Goal: Browse casually: Explore the website without a specific task or goal

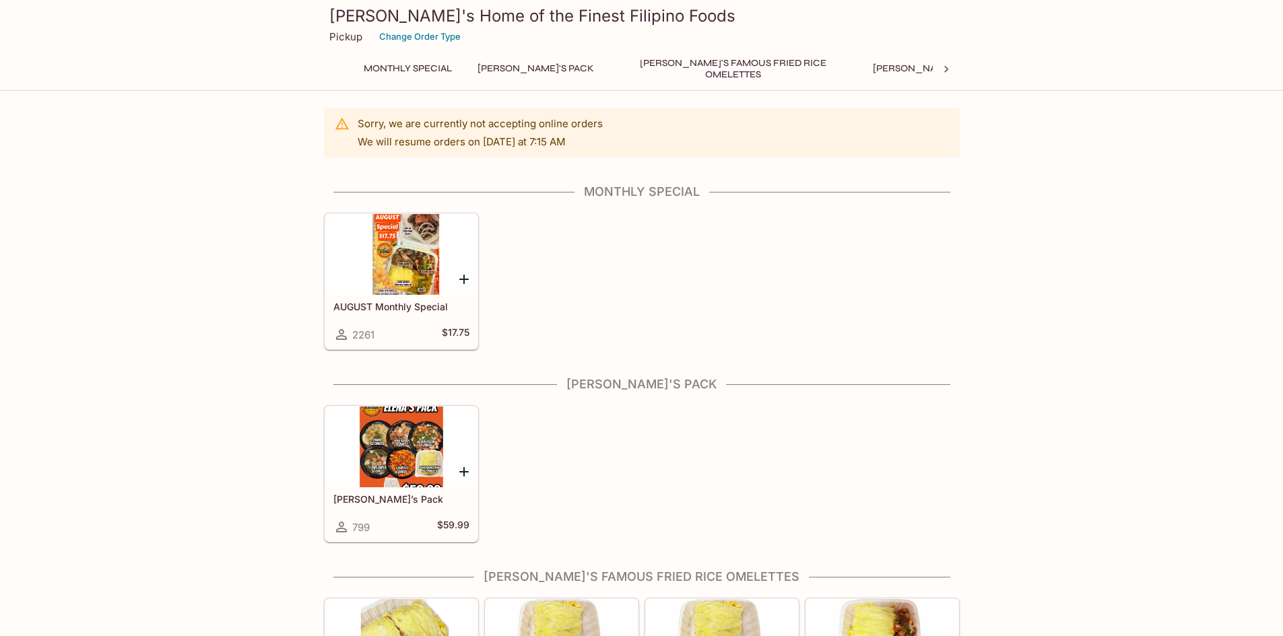
click at [421, 287] on div at bounding box center [401, 254] width 152 height 81
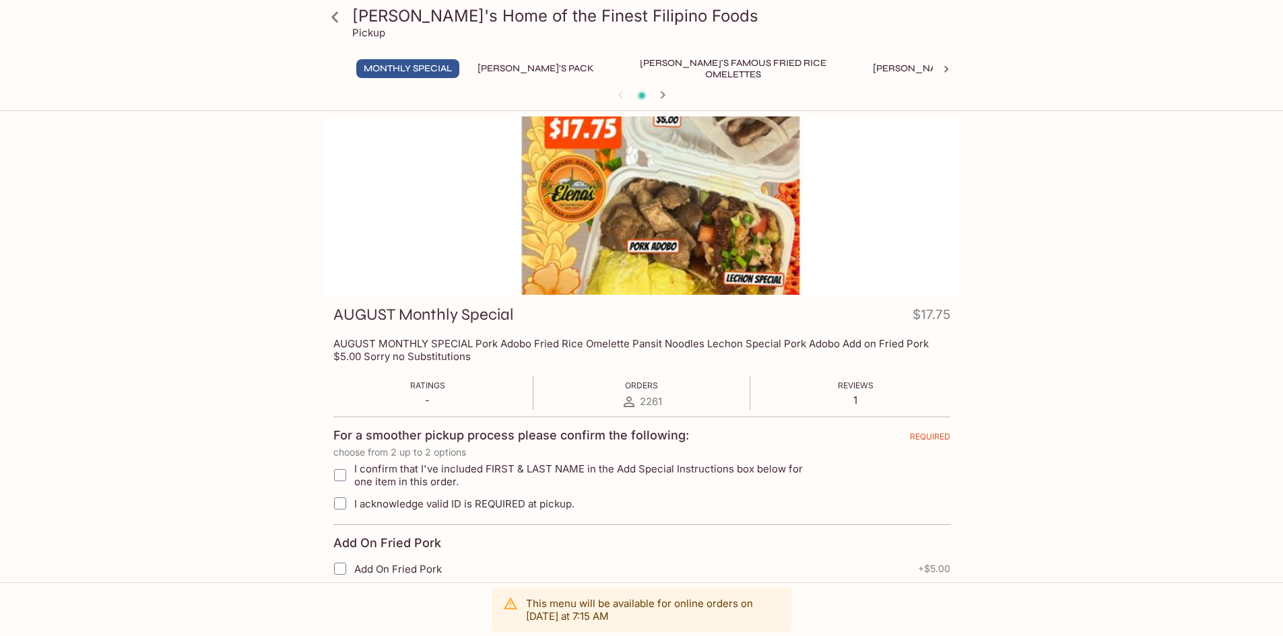
click at [745, 257] on div at bounding box center [642, 205] width 636 height 178
click at [496, 71] on button "[PERSON_NAME]'s Pack" at bounding box center [535, 68] width 131 height 19
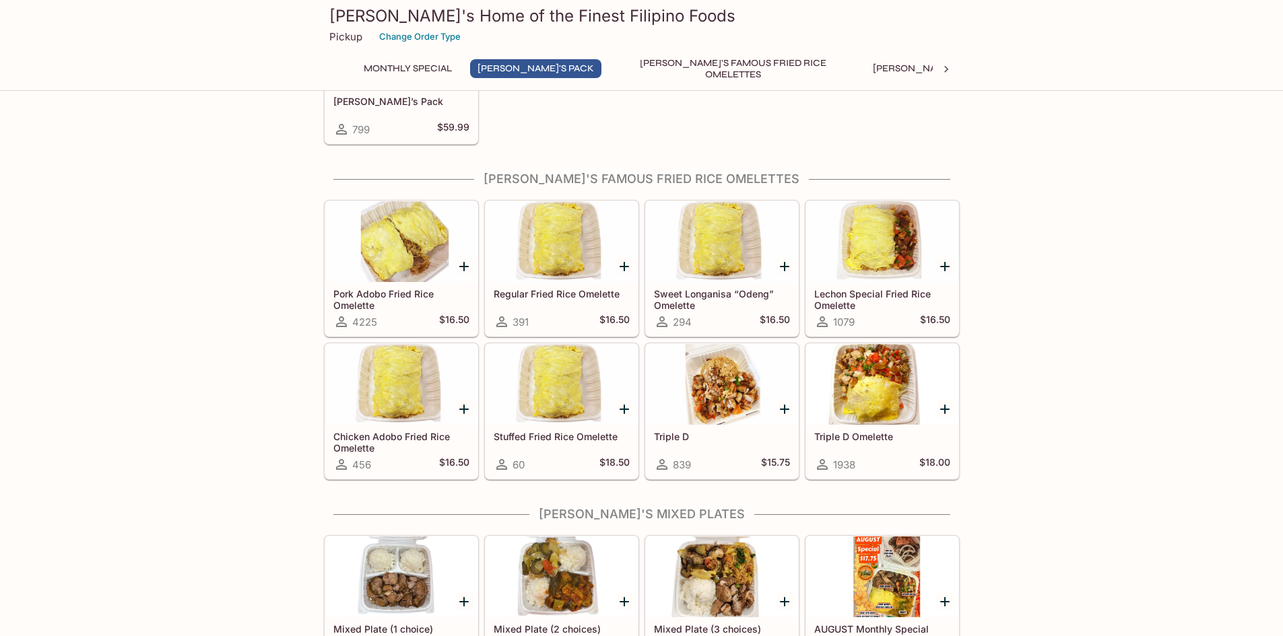
scroll to position [404, 0]
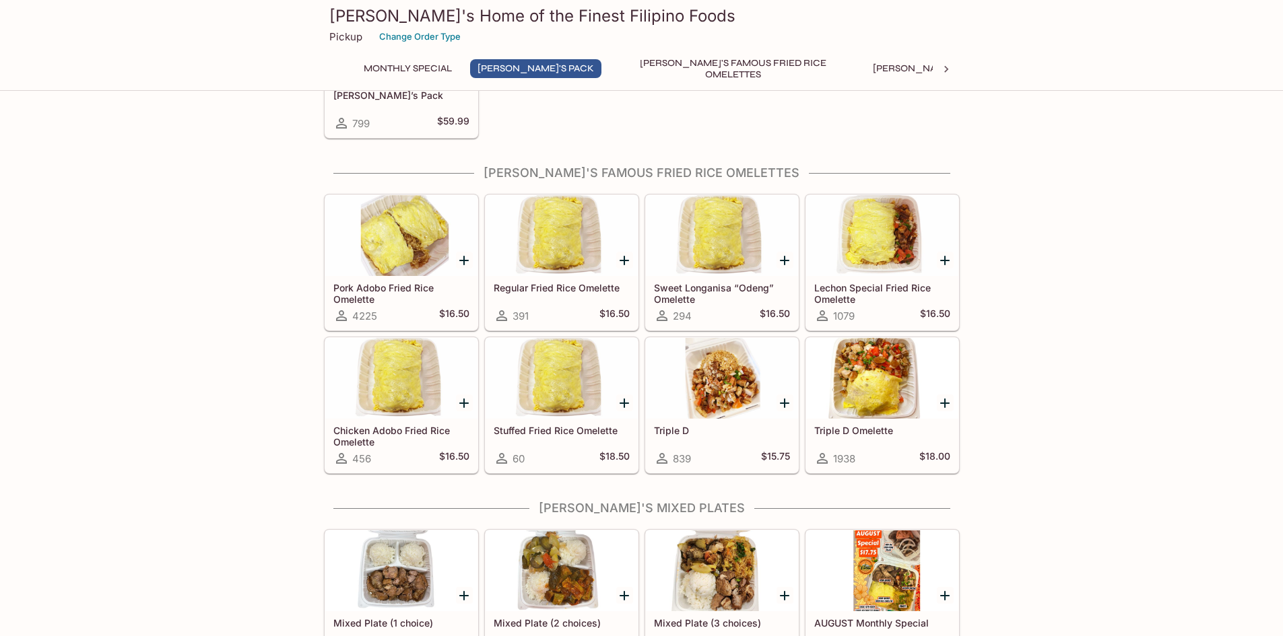
click at [720, 395] on div at bounding box center [722, 378] width 152 height 81
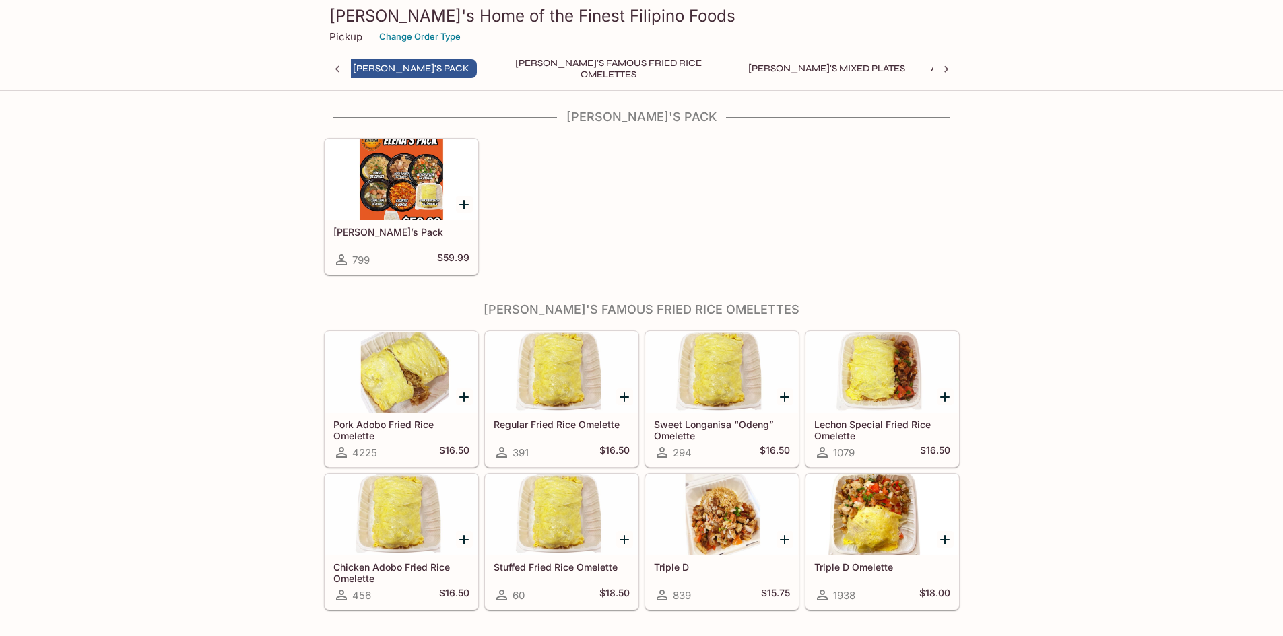
scroll to position [0, 121]
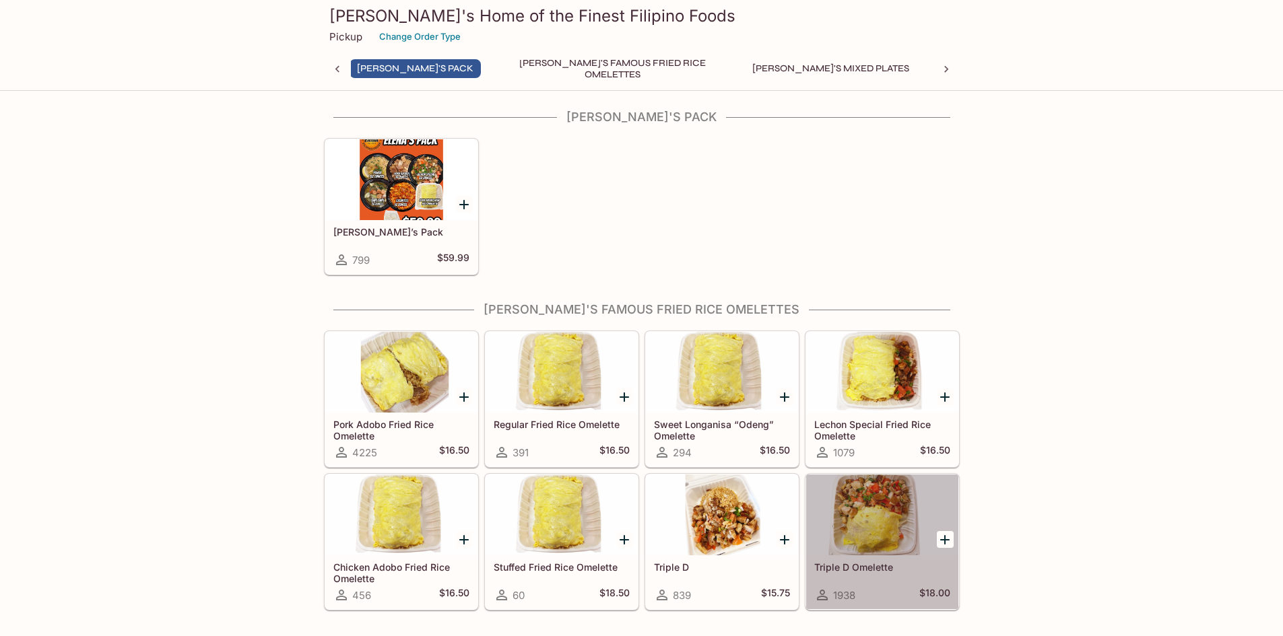
click at [856, 525] on div at bounding box center [882, 515] width 152 height 81
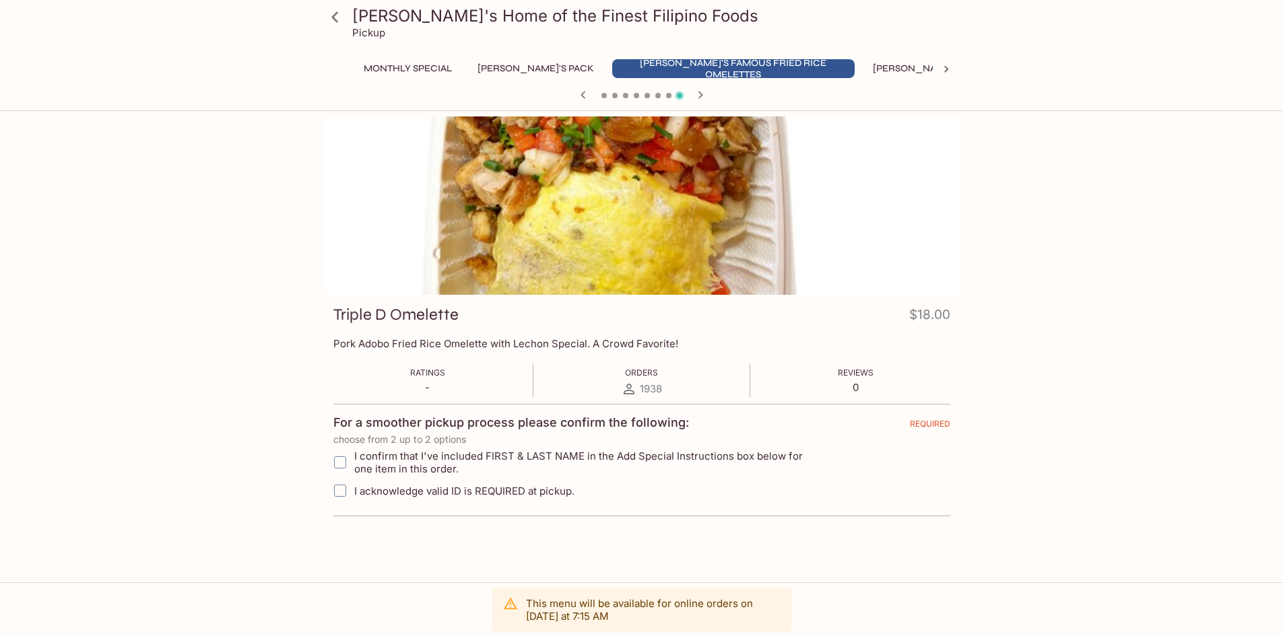
click at [730, 230] on div at bounding box center [642, 205] width 636 height 178
click at [870, 69] on button "[PERSON_NAME]'s Mixed Plates" at bounding box center [951, 68] width 172 height 19
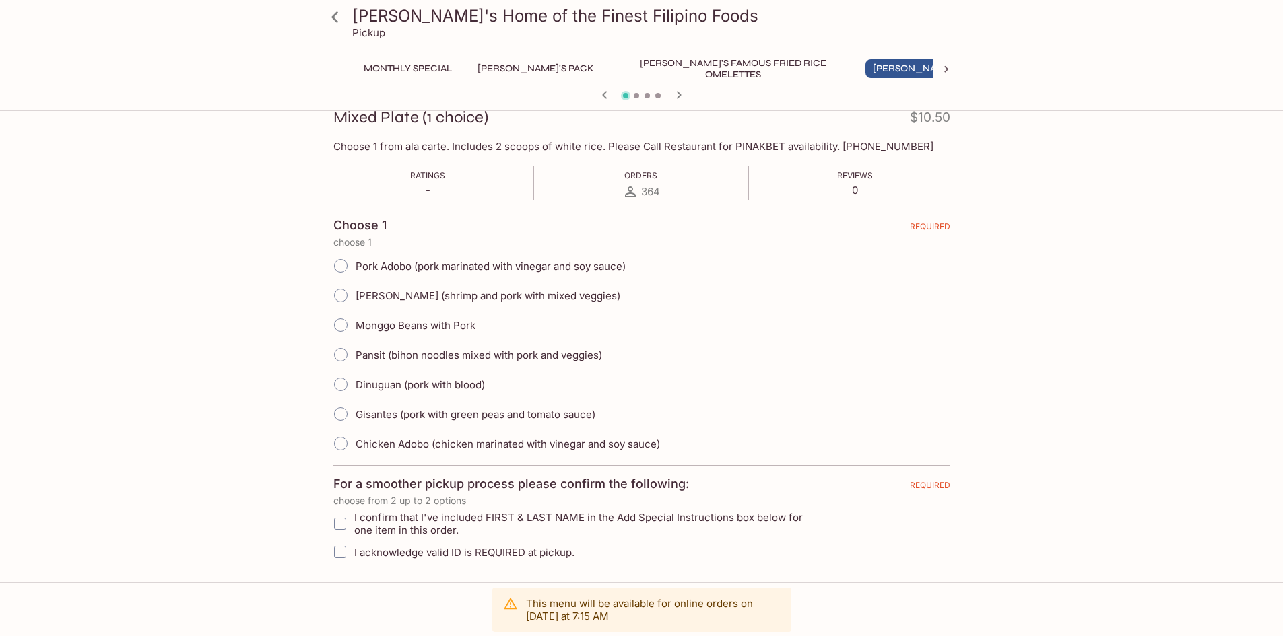
scroll to position [202, 0]
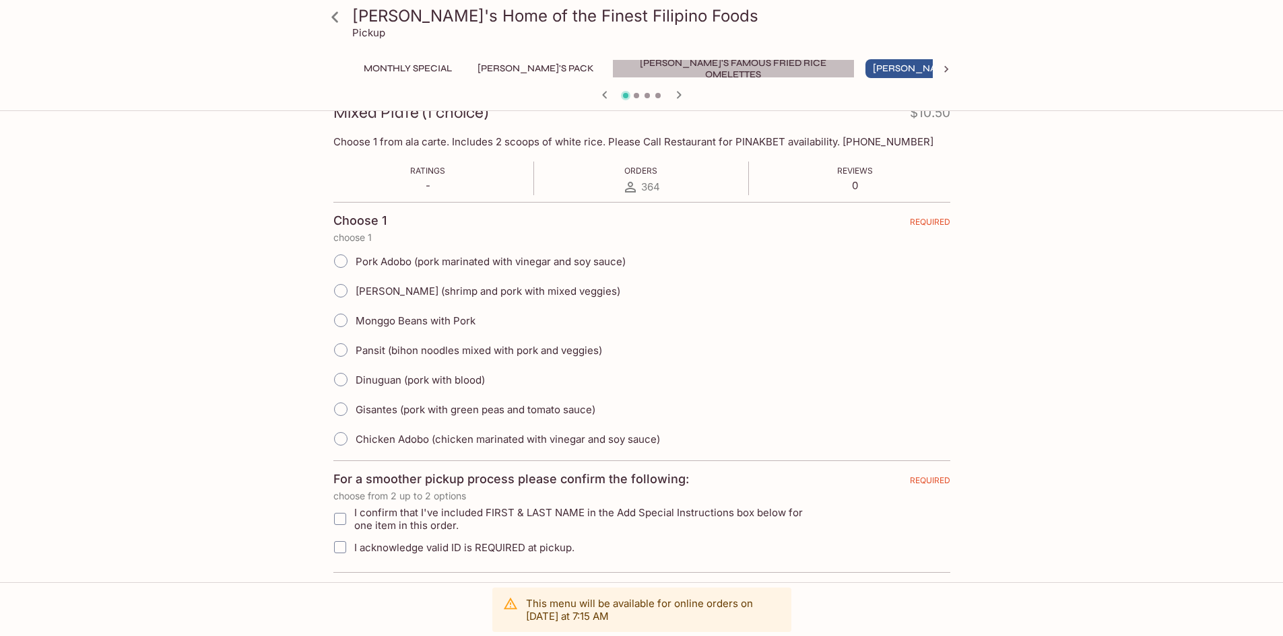
click at [683, 71] on button "[PERSON_NAME]'s Famous Fried Rice Omelettes" at bounding box center [733, 68] width 242 height 19
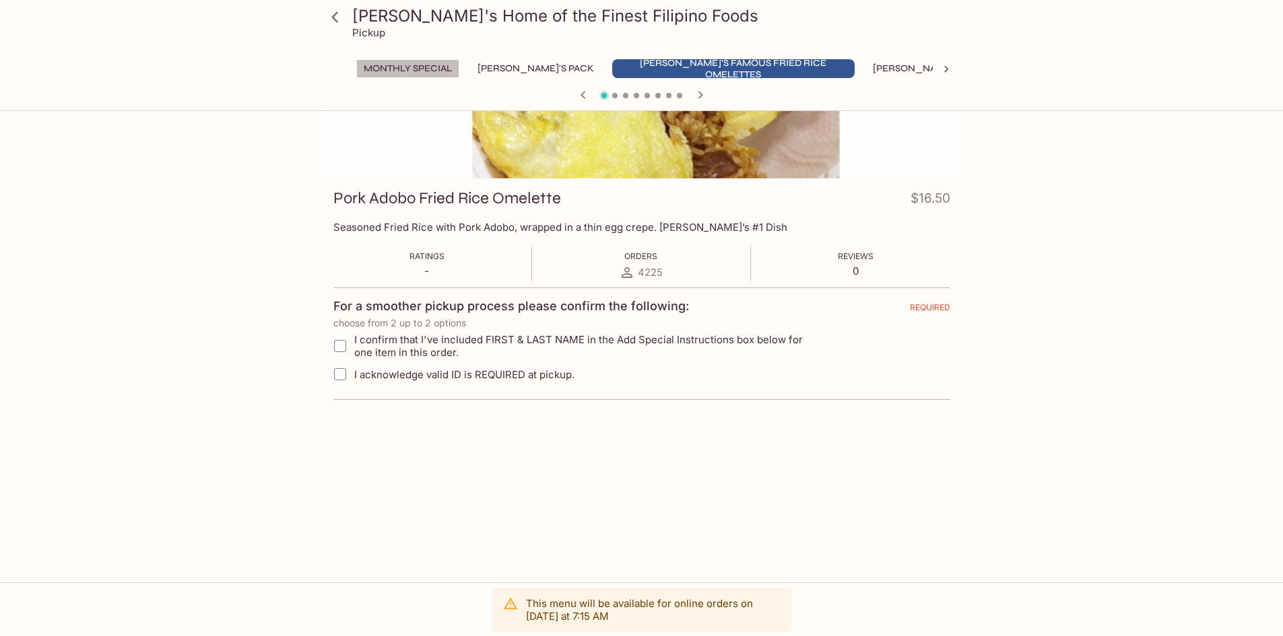
click at [439, 65] on button "Monthly Special" at bounding box center [407, 68] width 103 height 19
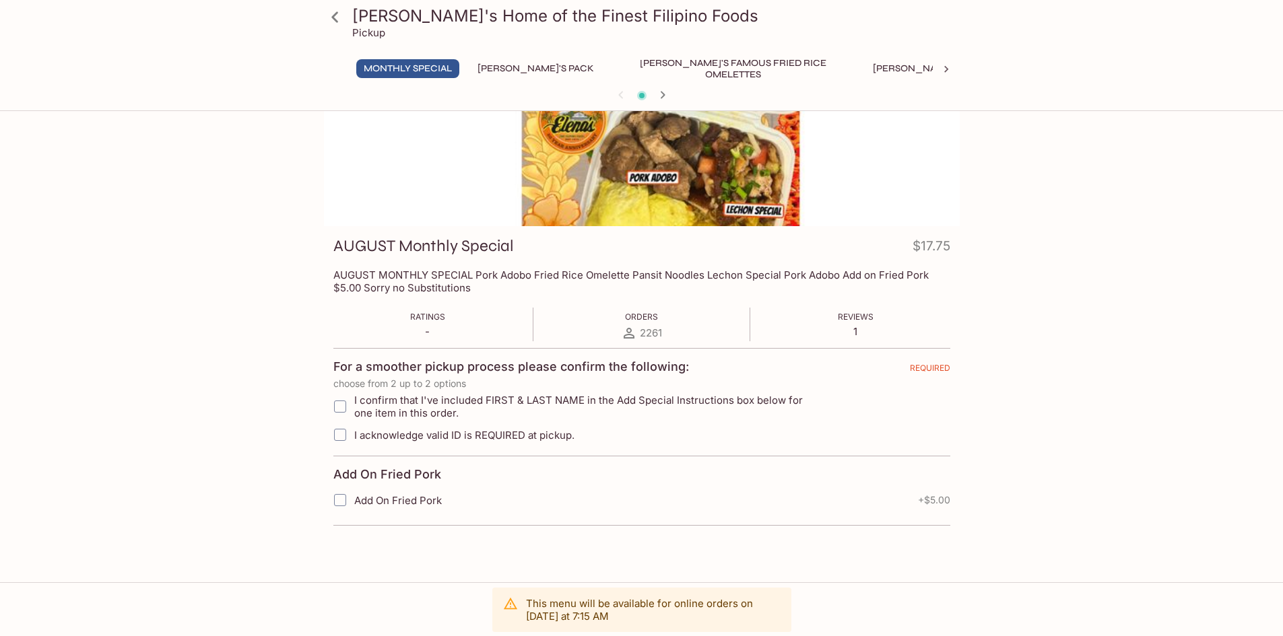
scroll to position [0, 0]
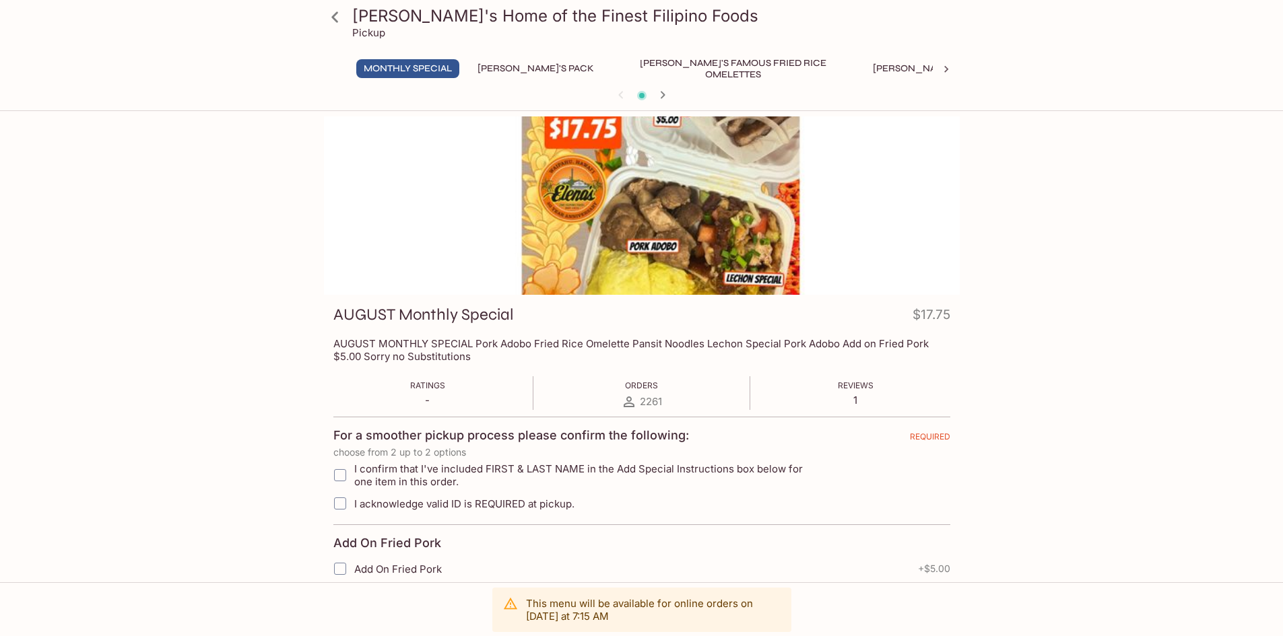
click at [514, 68] on button "[PERSON_NAME]'s Pack" at bounding box center [535, 68] width 131 height 19
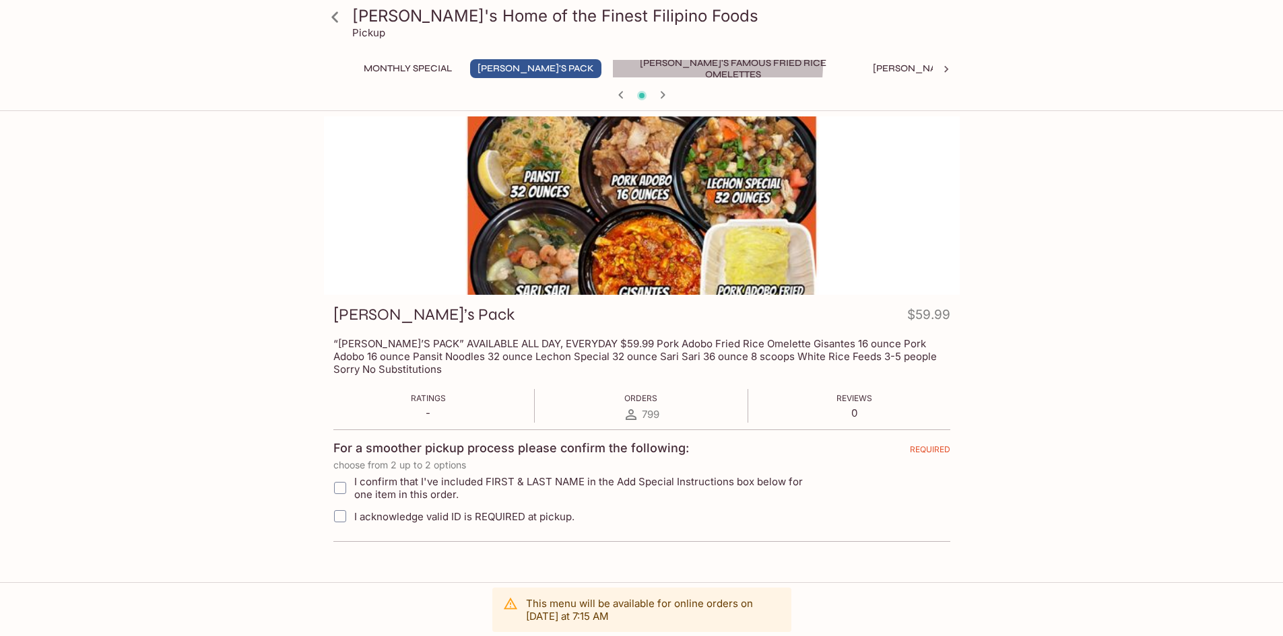
click at [612, 63] on button "[PERSON_NAME]'s Famous Fried Rice Omelettes" at bounding box center [733, 68] width 242 height 19
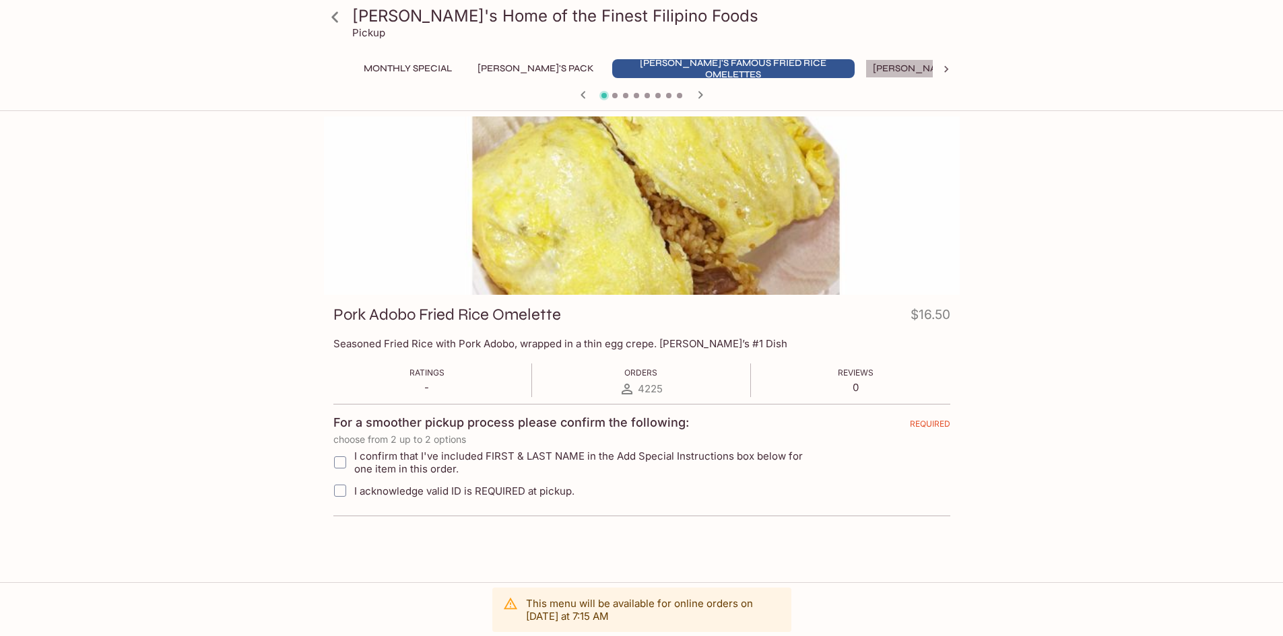
click at [865, 63] on button "[PERSON_NAME]'s Mixed Plates" at bounding box center [951, 68] width 172 height 19
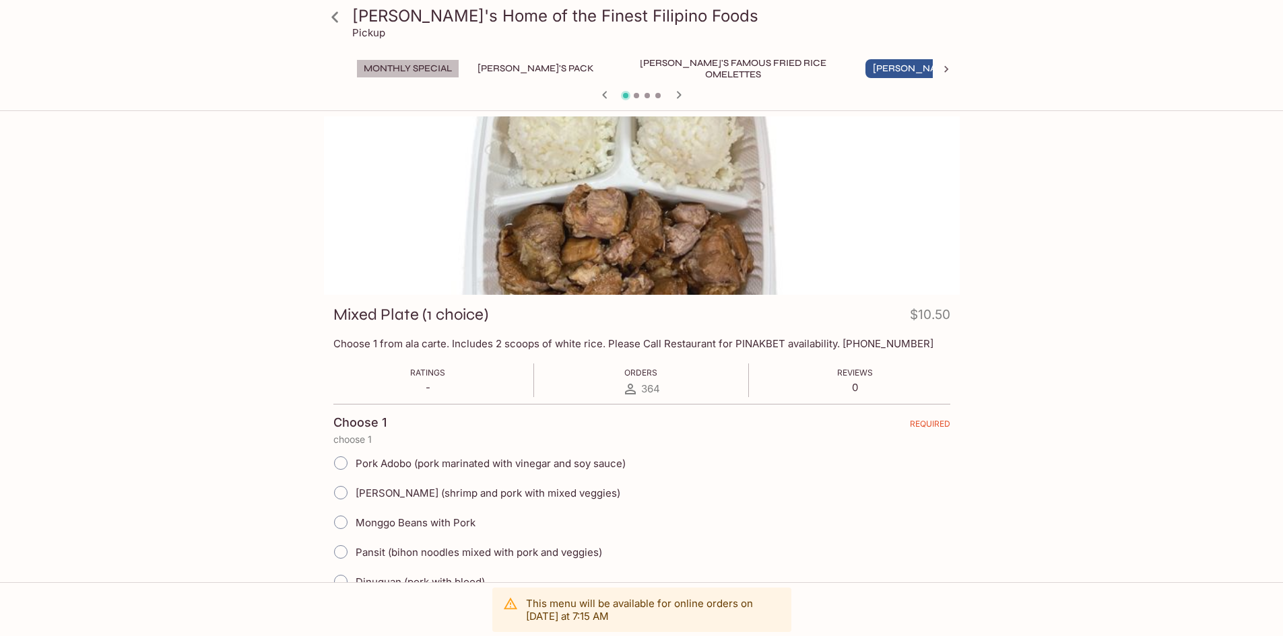
click at [393, 65] on button "Monthly Special" at bounding box center [407, 68] width 103 height 19
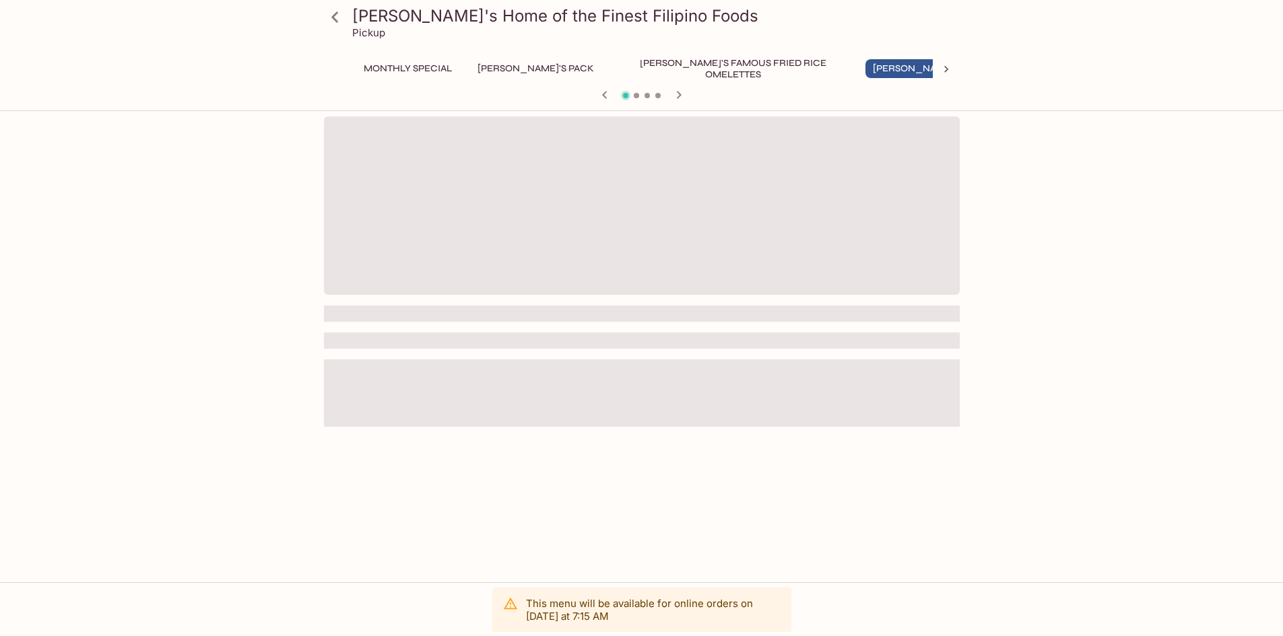
scroll to position [67, 0]
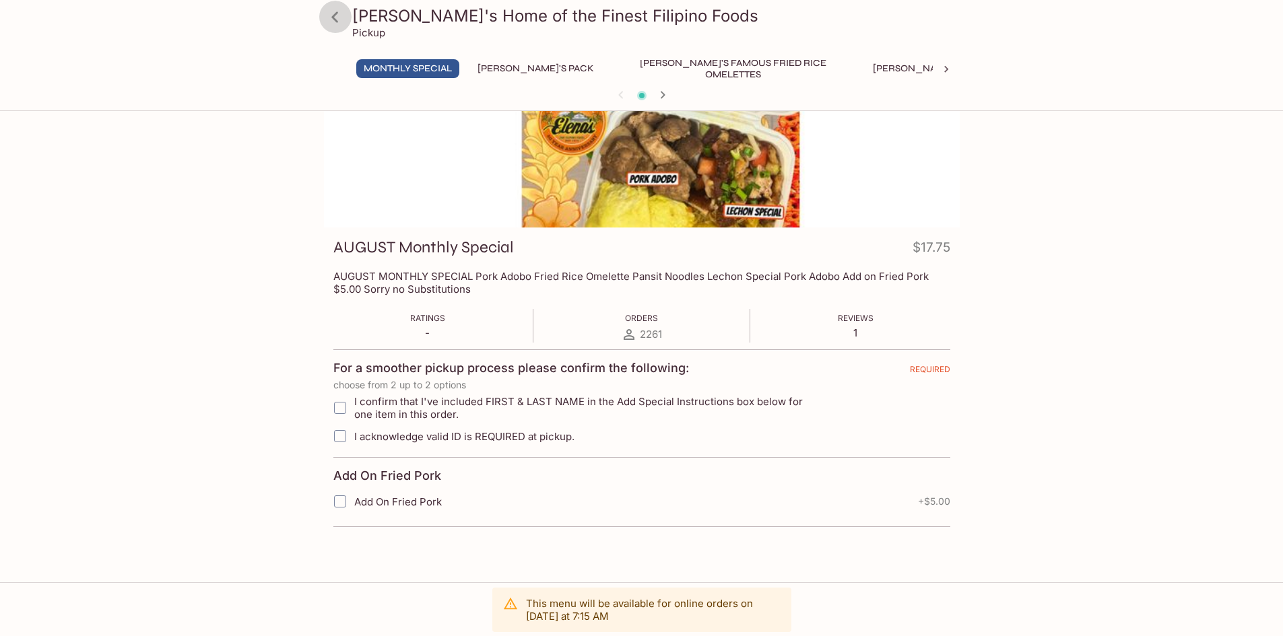
click at [339, 12] on icon at bounding box center [335, 17] width 24 height 24
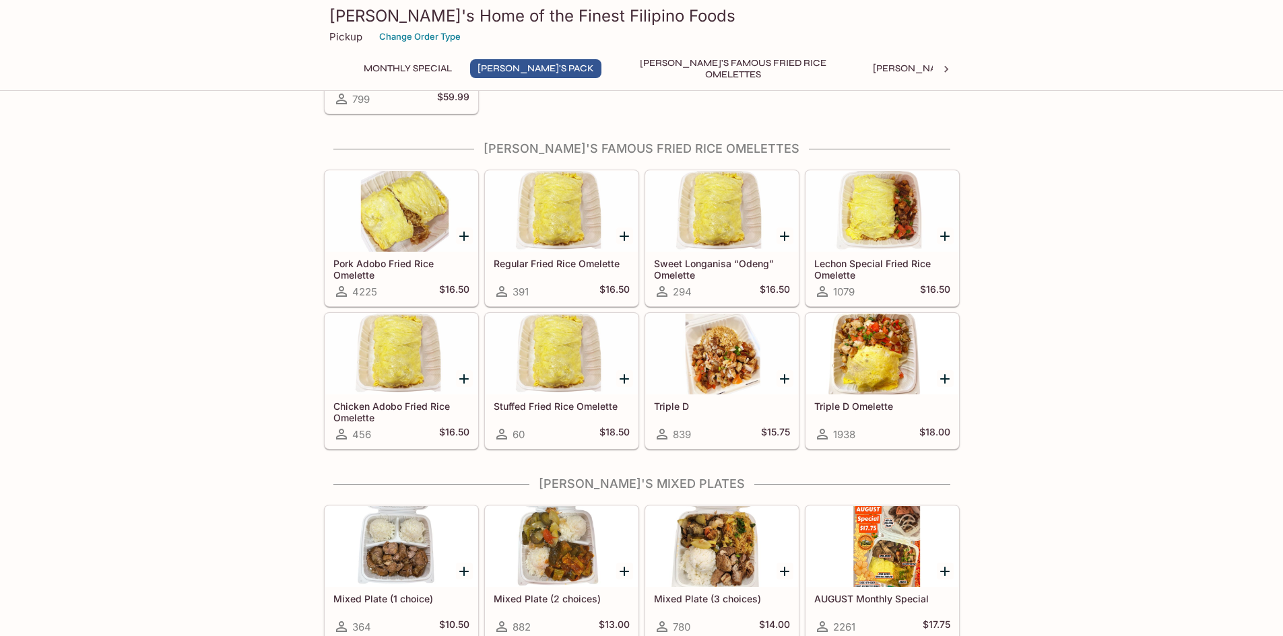
scroll to position [337, 0]
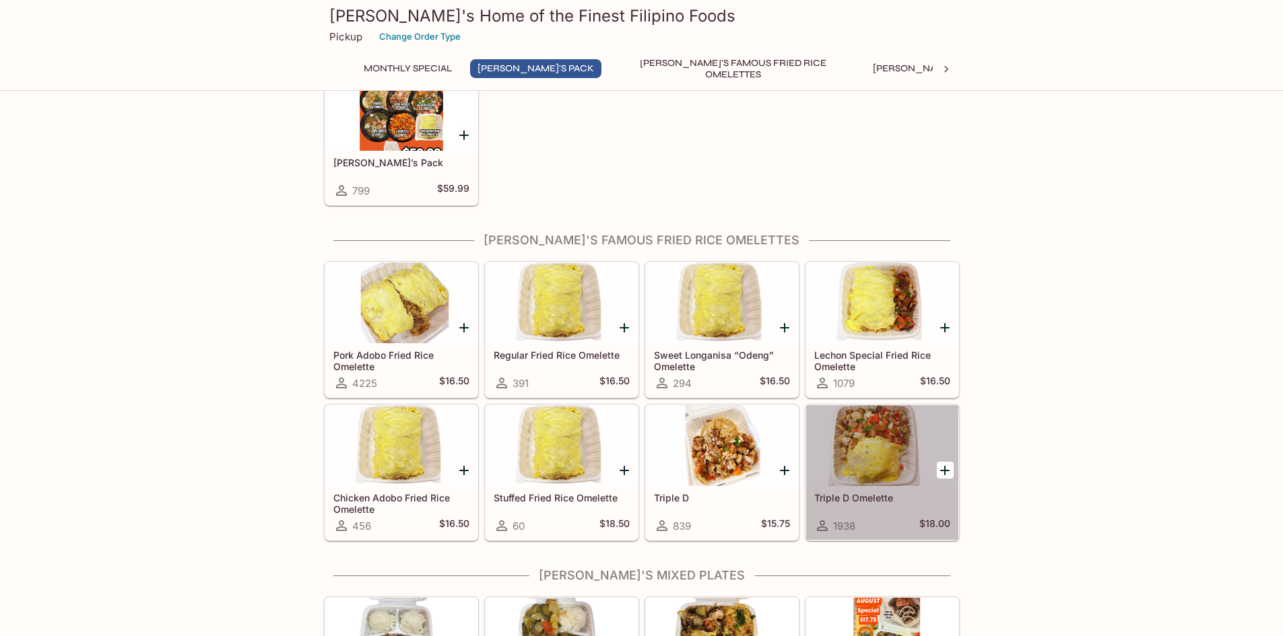
click at [856, 452] on div at bounding box center [882, 445] width 152 height 81
